Goal: Navigation & Orientation: Find specific page/section

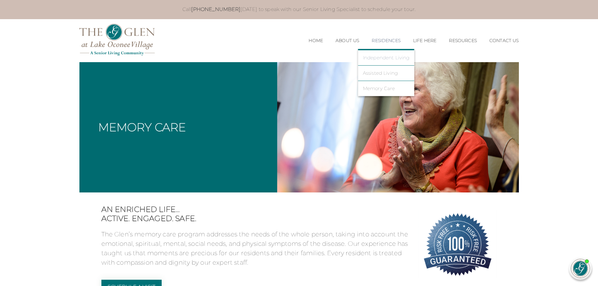
click at [373, 56] on link "Independent Living" at bounding box center [386, 58] width 47 height 6
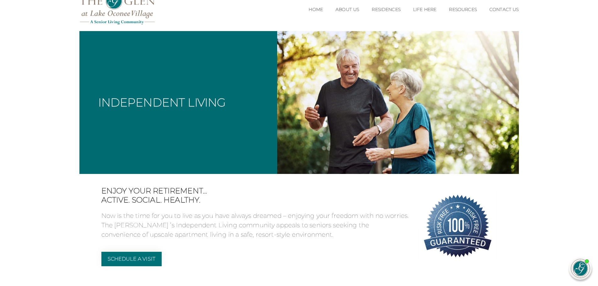
scroll to position [31, 0]
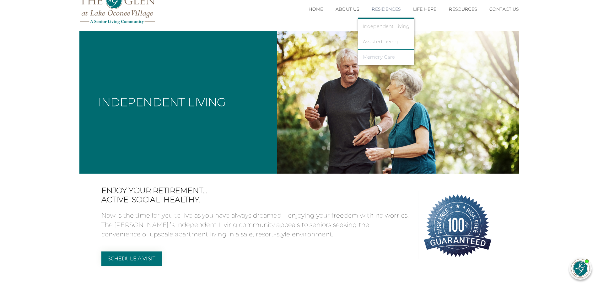
click at [382, 57] on link "Memory Care" at bounding box center [386, 57] width 47 height 6
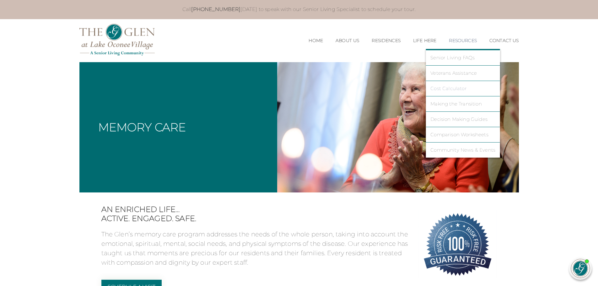
click at [457, 86] on link "Cost Calculator" at bounding box center [463, 89] width 65 height 6
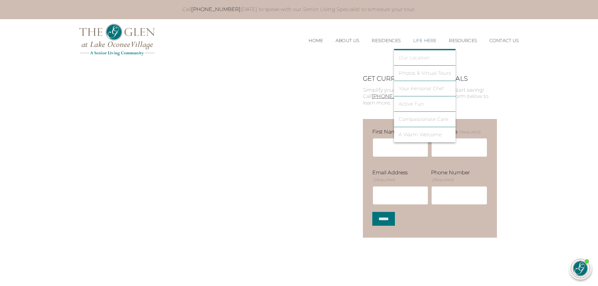
click at [414, 55] on link "Our Location" at bounding box center [425, 58] width 52 height 6
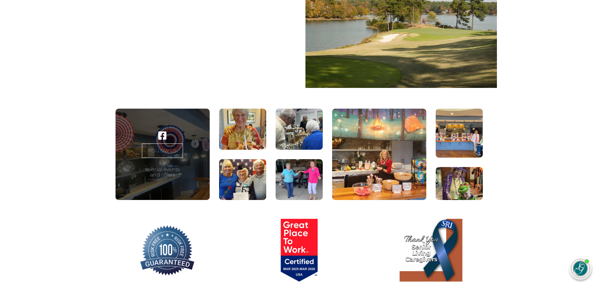
scroll to position [408, 0]
